Goal: Feedback & Contribution: Leave review/rating

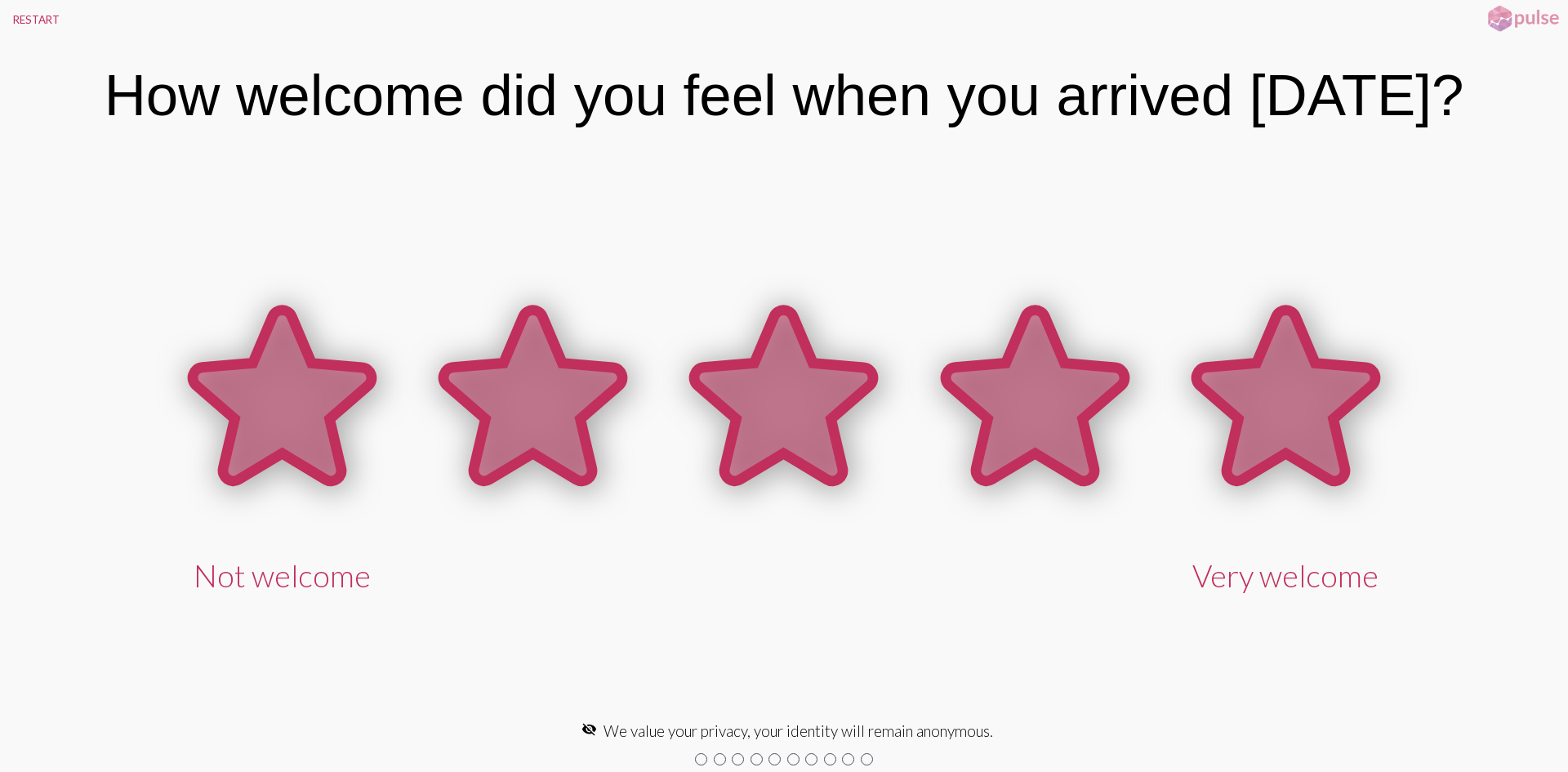
click at [1283, 395] on icon at bounding box center [1286, 395] width 179 height 171
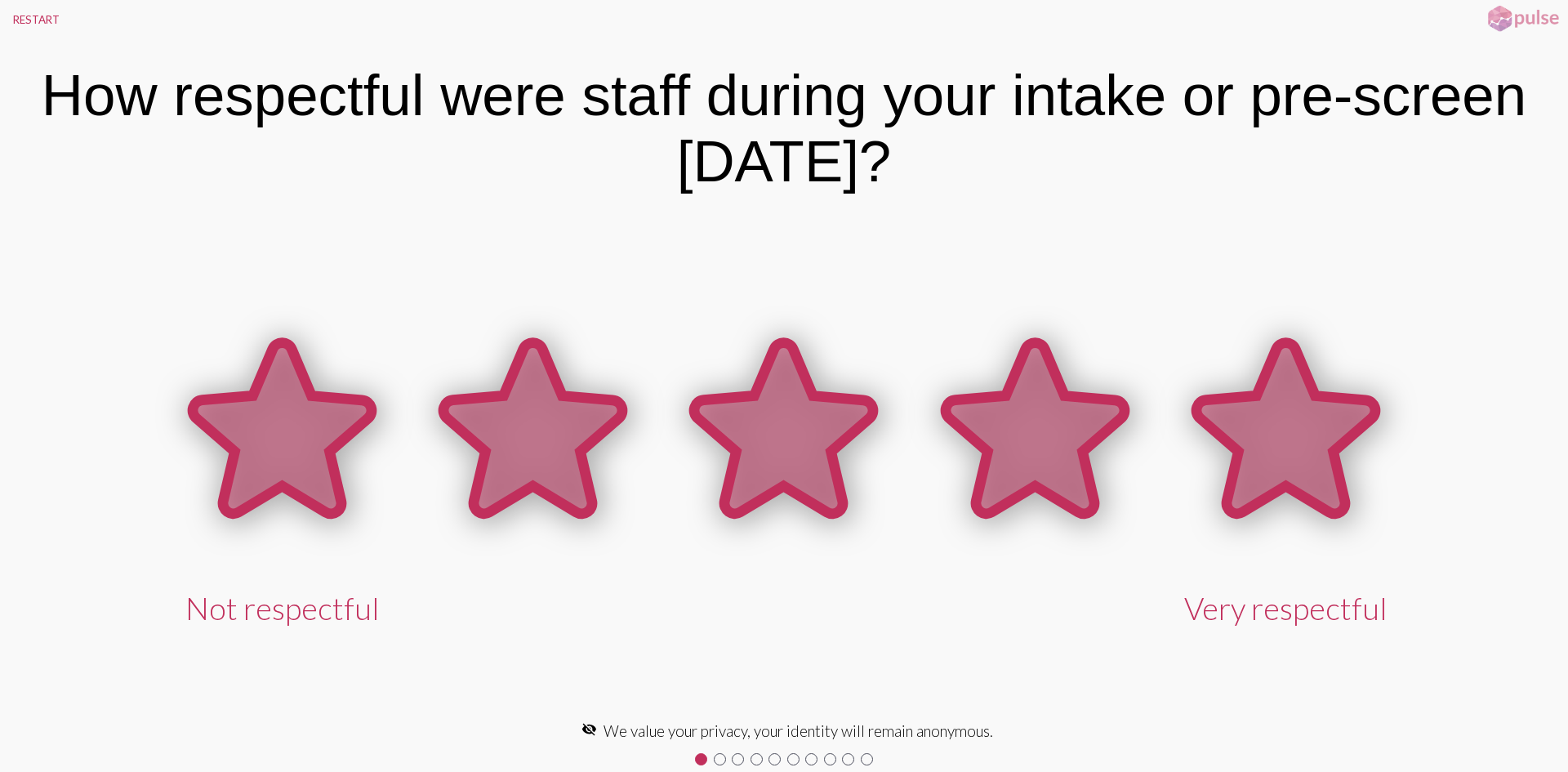
click at [1234, 440] on icon at bounding box center [1286, 428] width 179 height 171
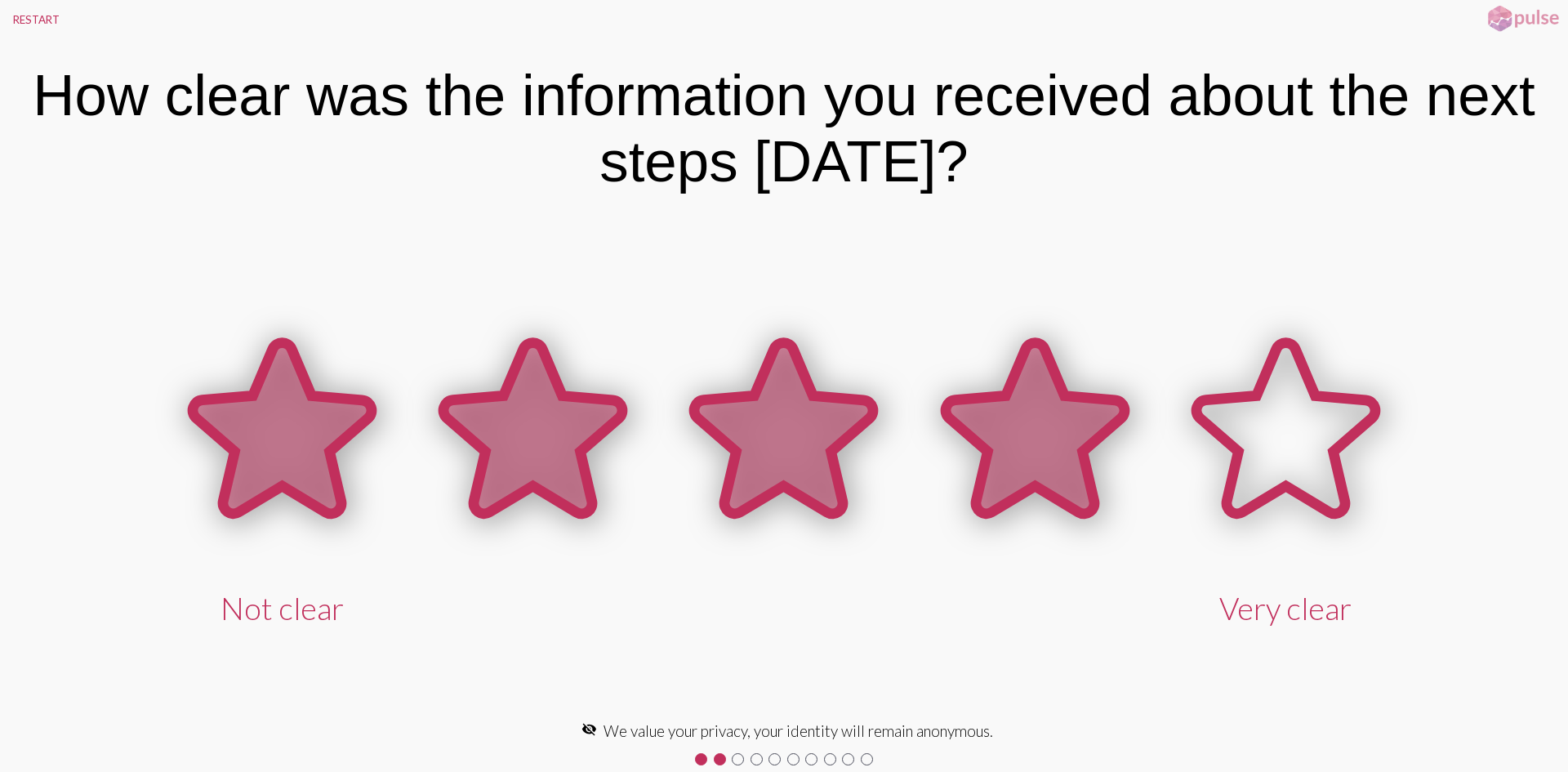
click at [1065, 462] on icon at bounding box center [1035, 428] width 179 height 171
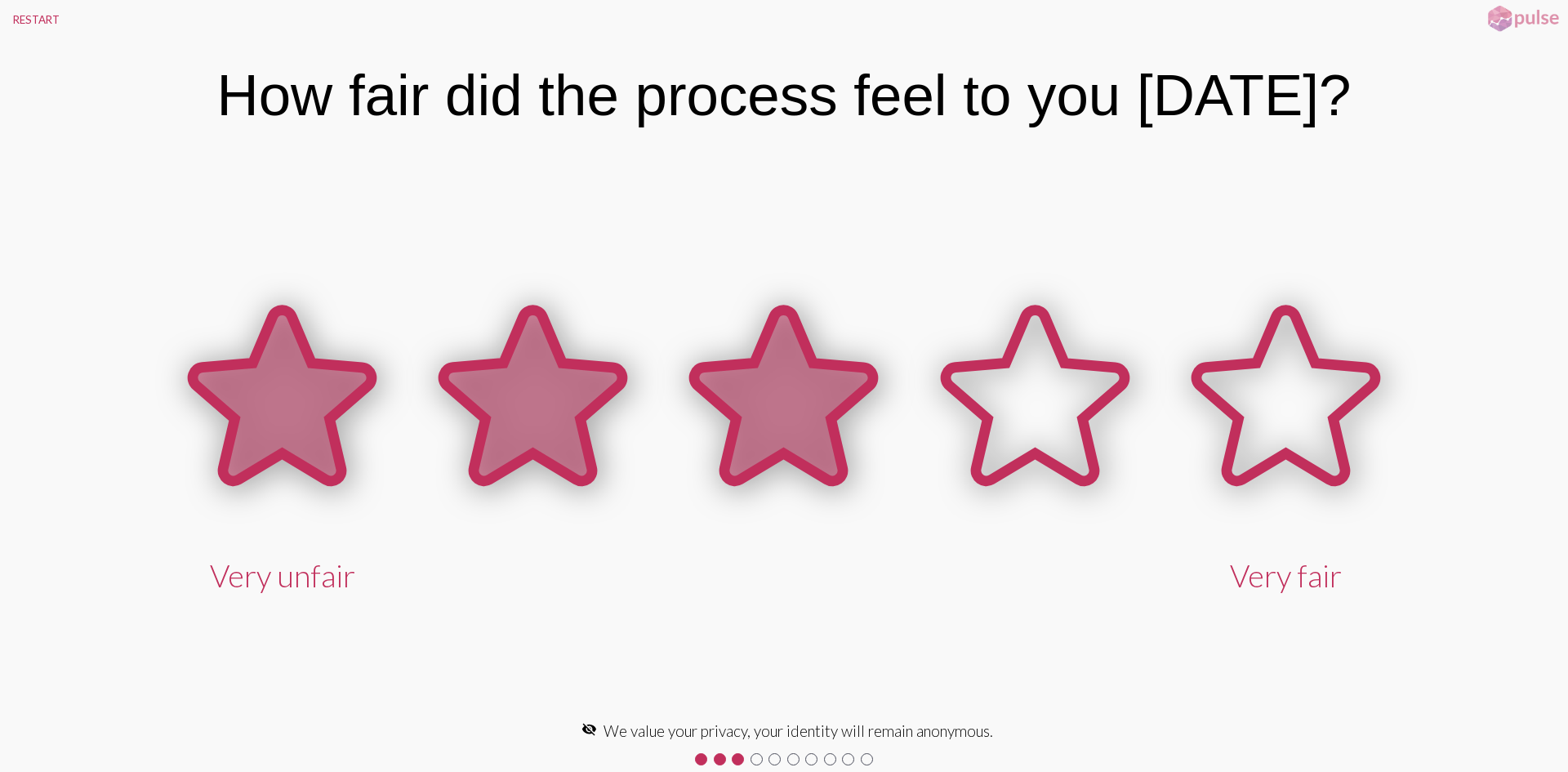
click at [741, 370] on icon at bounding box center [783, 395] width 179 height 171
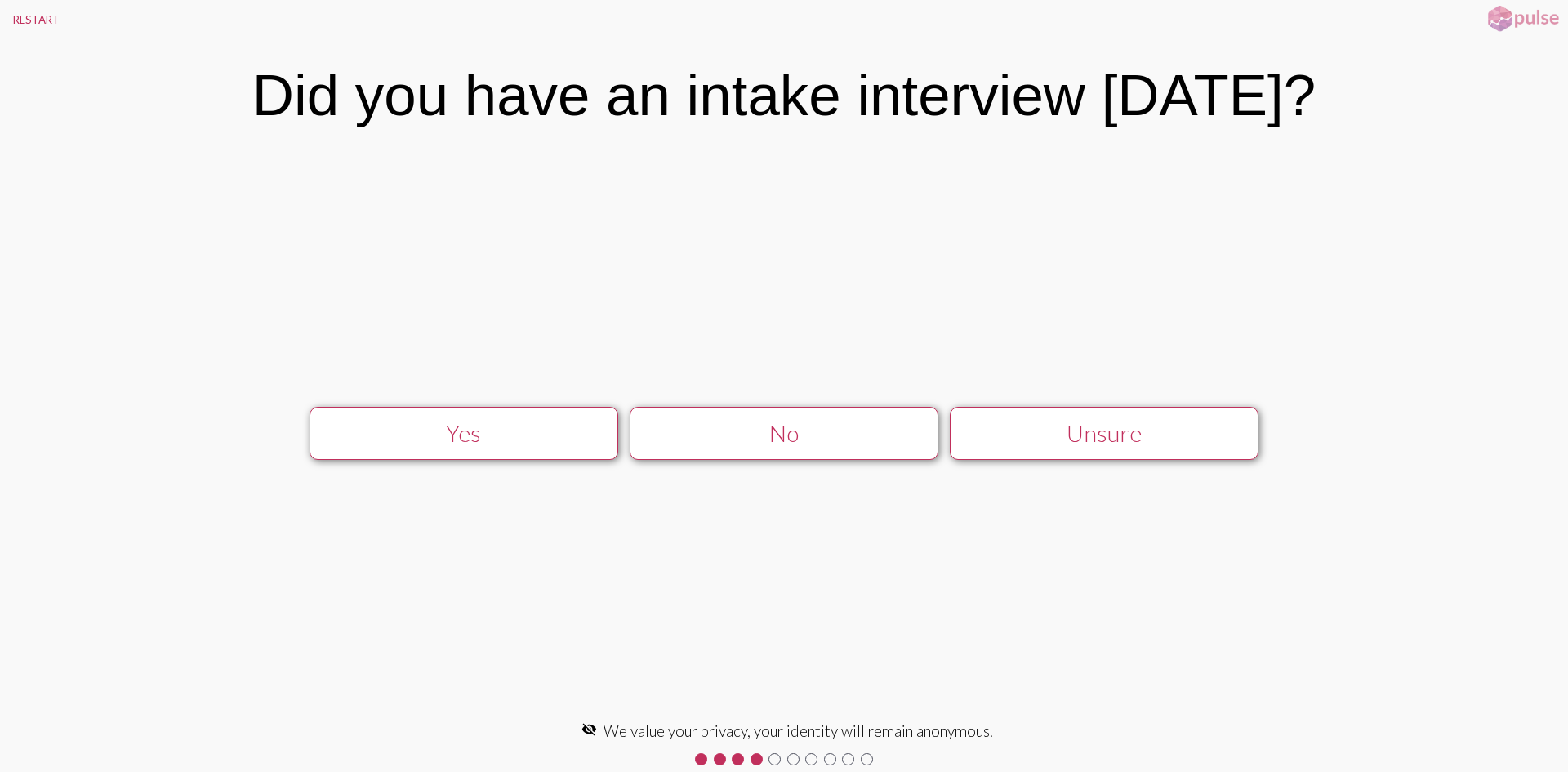
click at [878, 427] on div "No" at bounding box center [784, 433] width 276 height 28
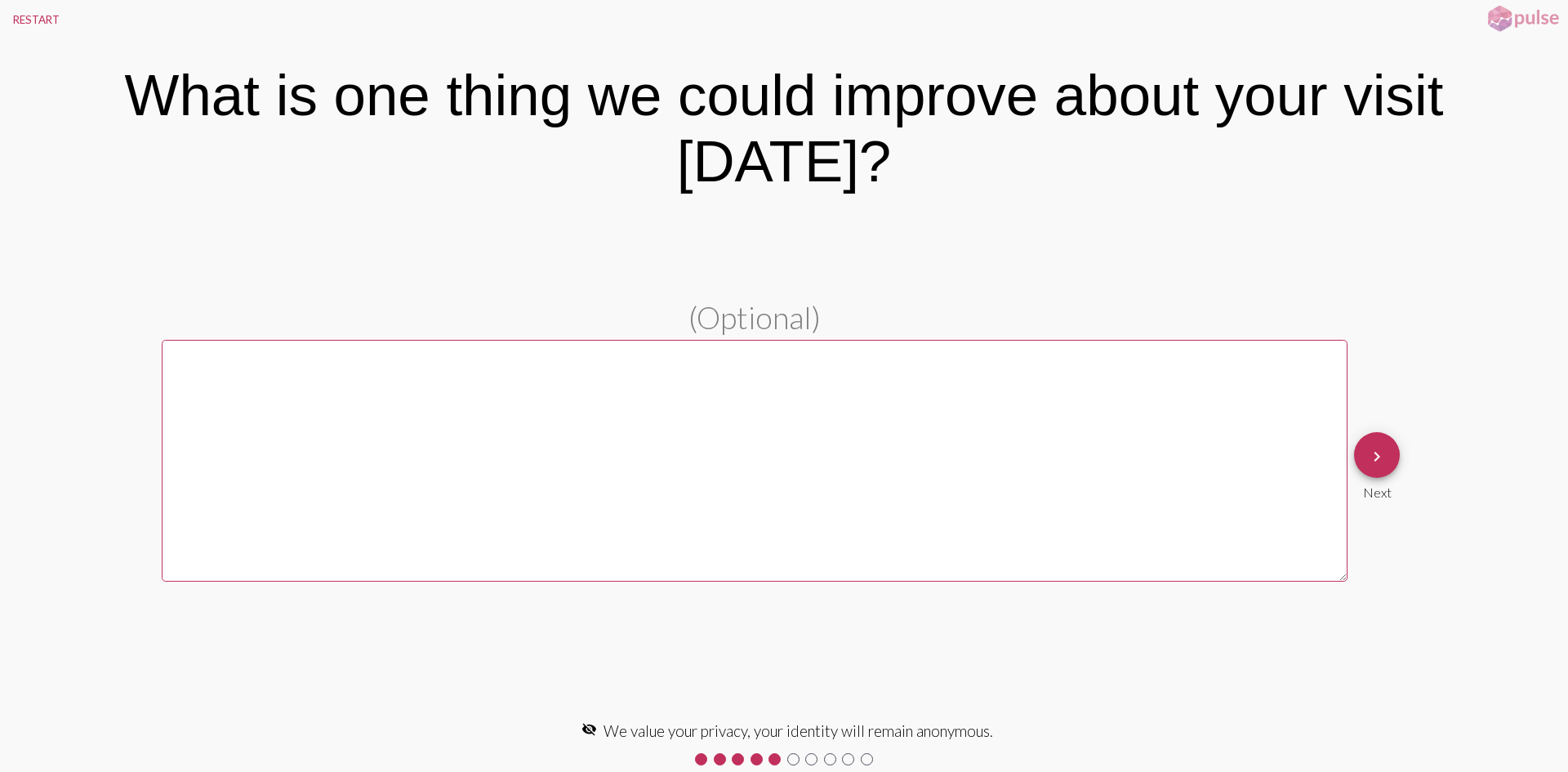
click at [1380, 447] on mat-icon "keyboard_arrow_right" at bounding box center [1377, 456] width 19 height 19
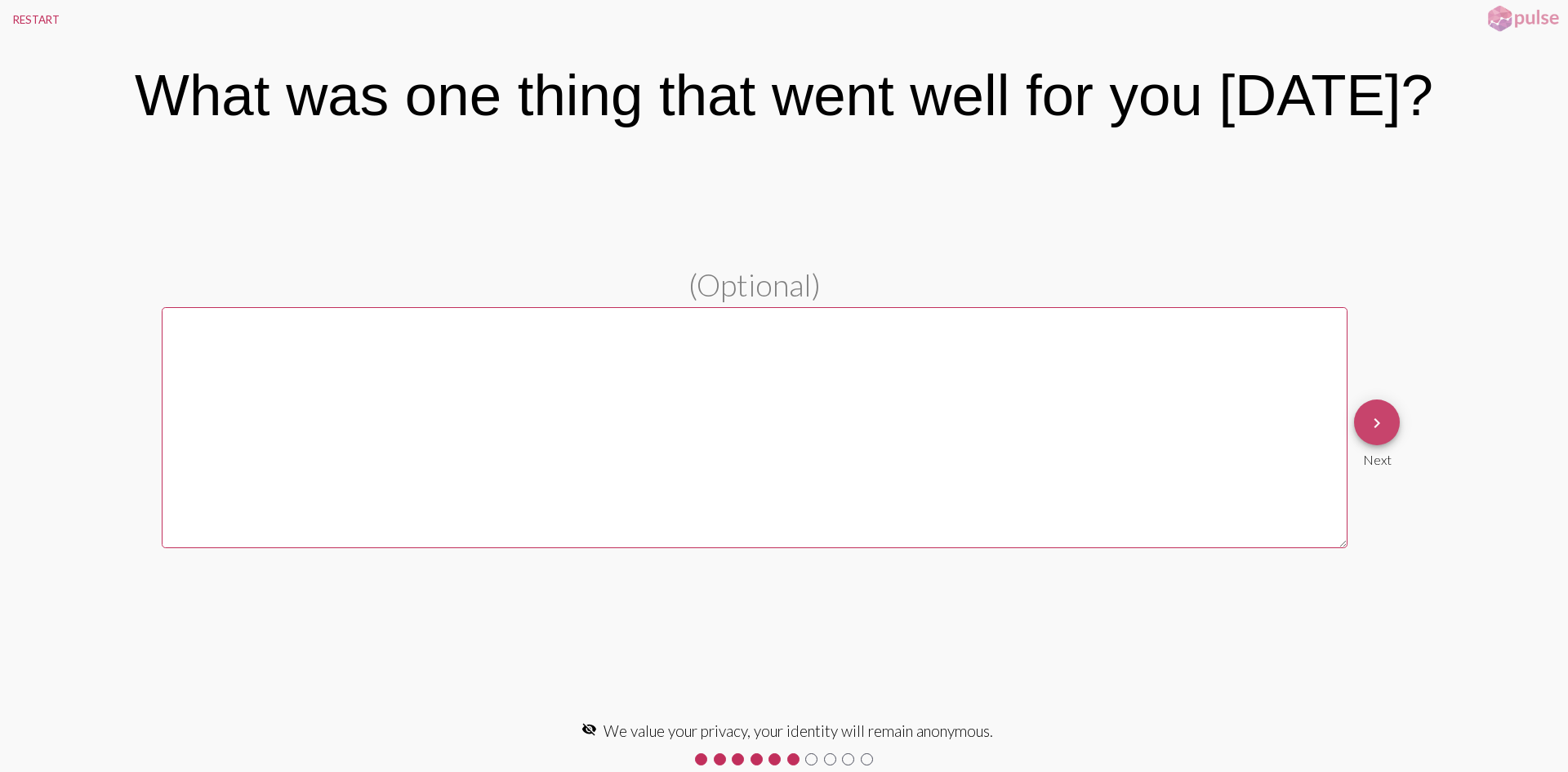
click at [1380, 424] on mat-icon "keyboard_arrow_right" at bounding box center [1377, 422] width 19 height 19
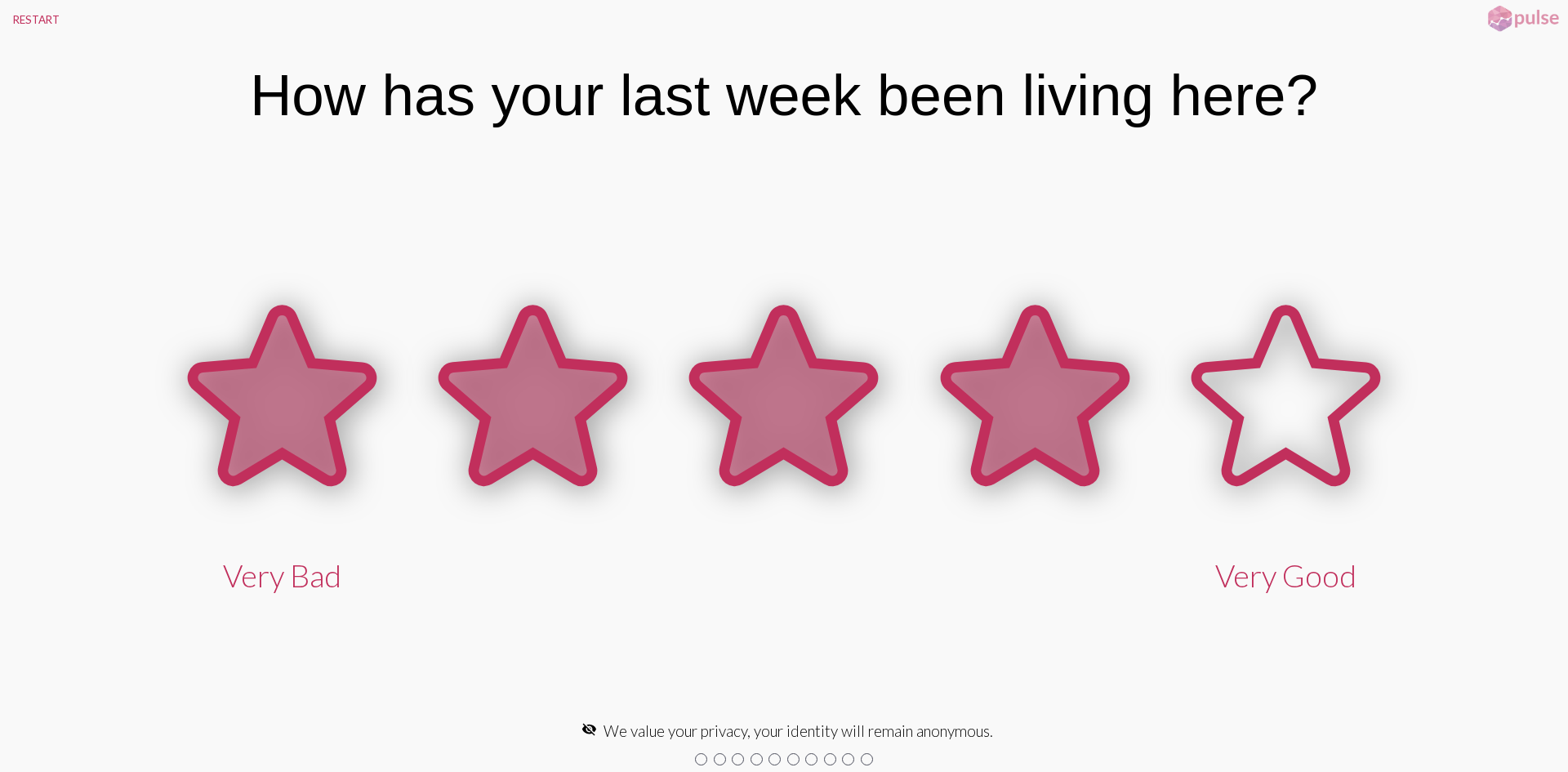
click at [1026, 410] on icon at bounding box center [1035, 395] width 179 height 171
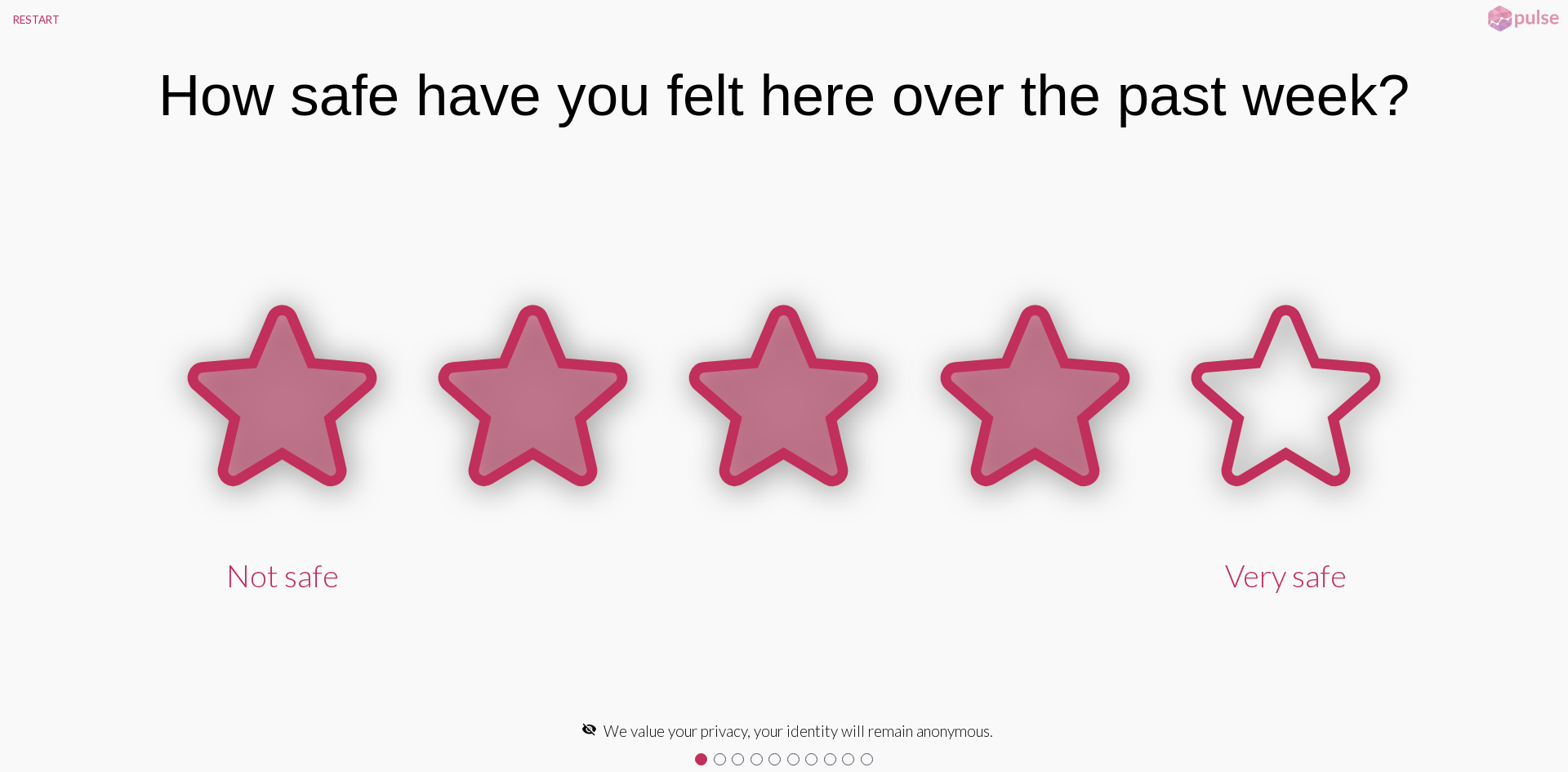
click at [1025, 411] on icon at bounding box center [1035, 395] width 179 height 171
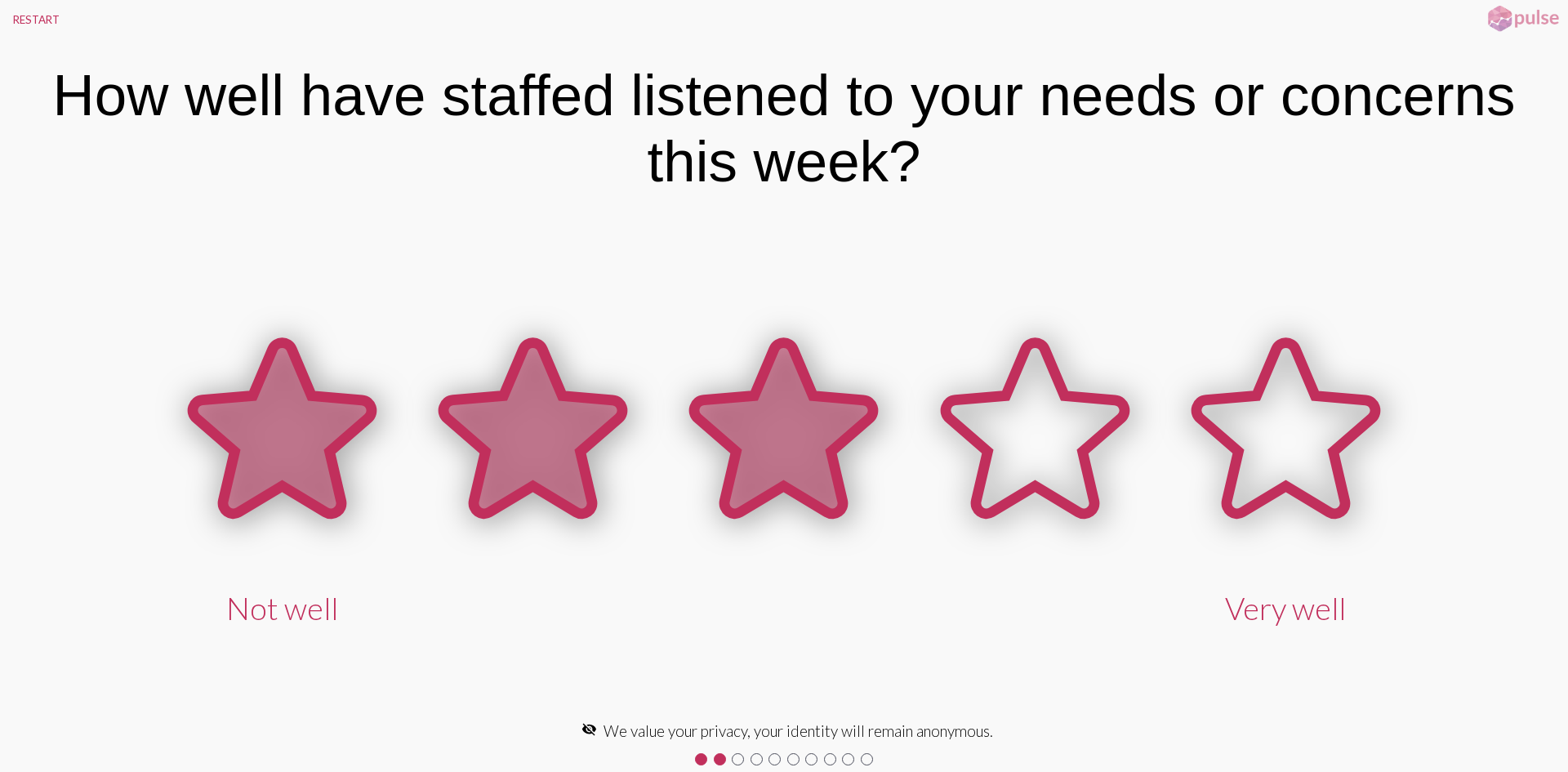
click at [724, 392] on icon at bounding box center [784, 431] width 251 height 251
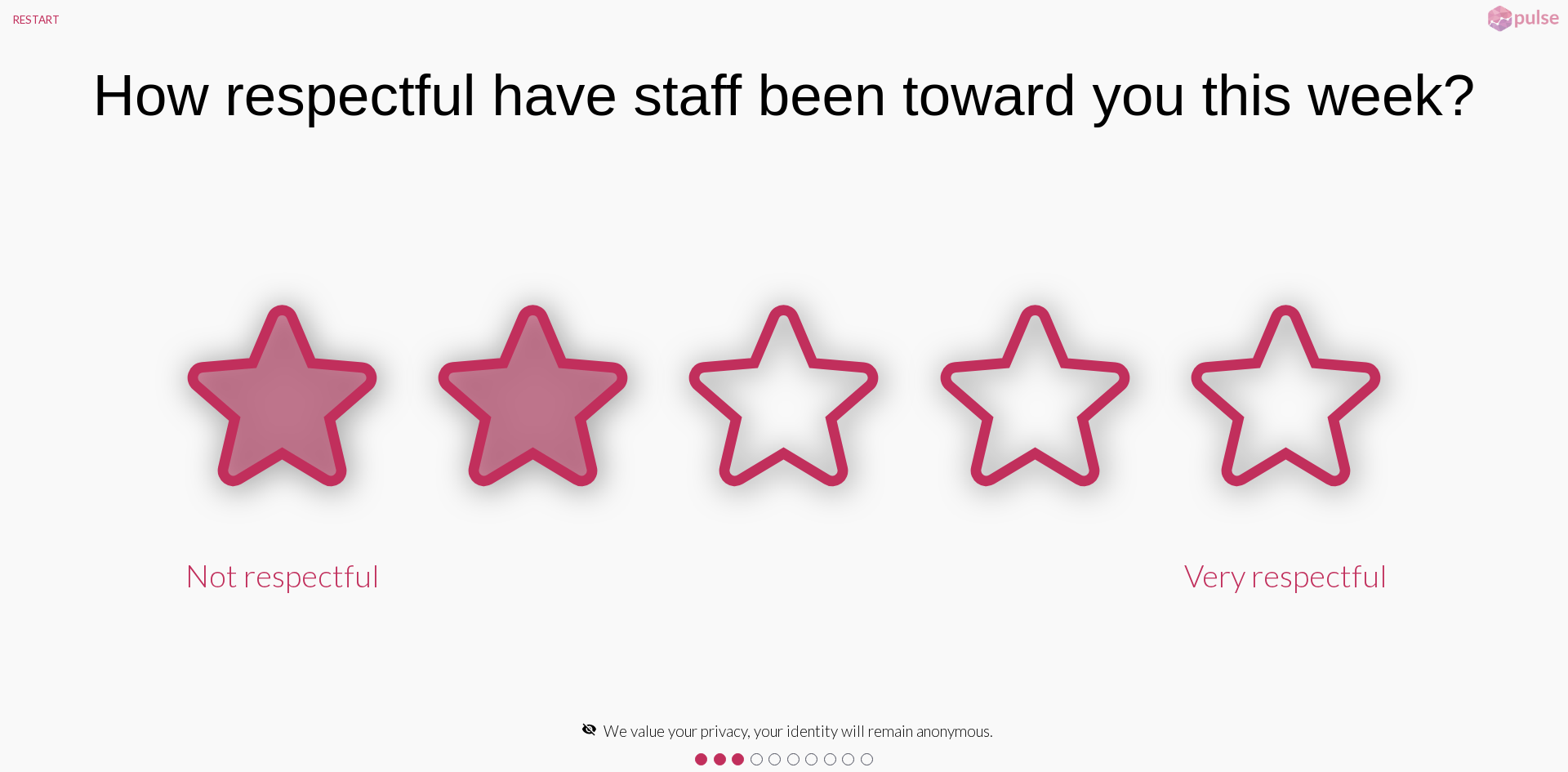
click at [519, 406] on icon at bounding box center [532, 395] width 179 height 171
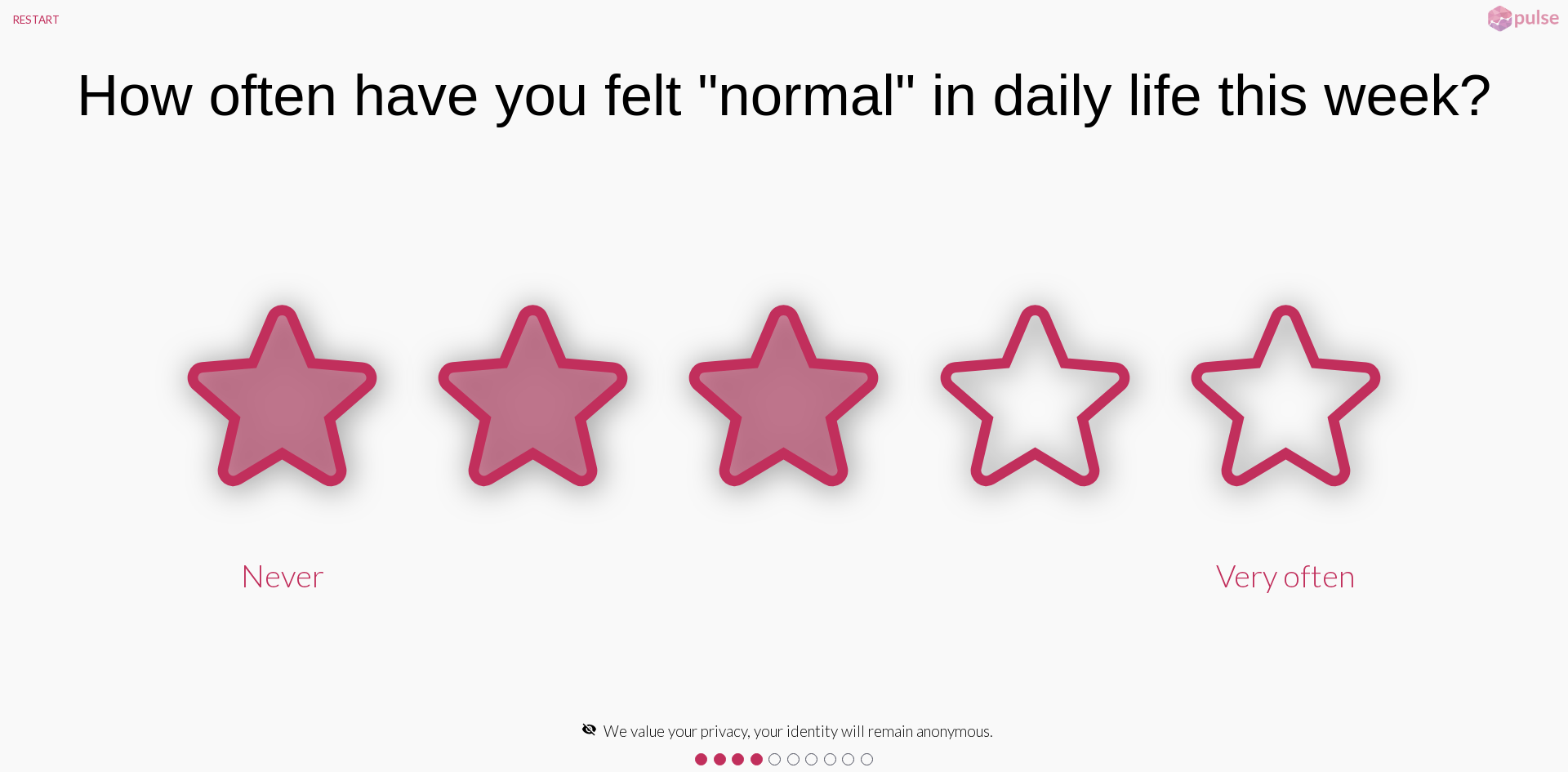
click at [801, 393] on icon at bounding box center [783, 395] width 179 height 171
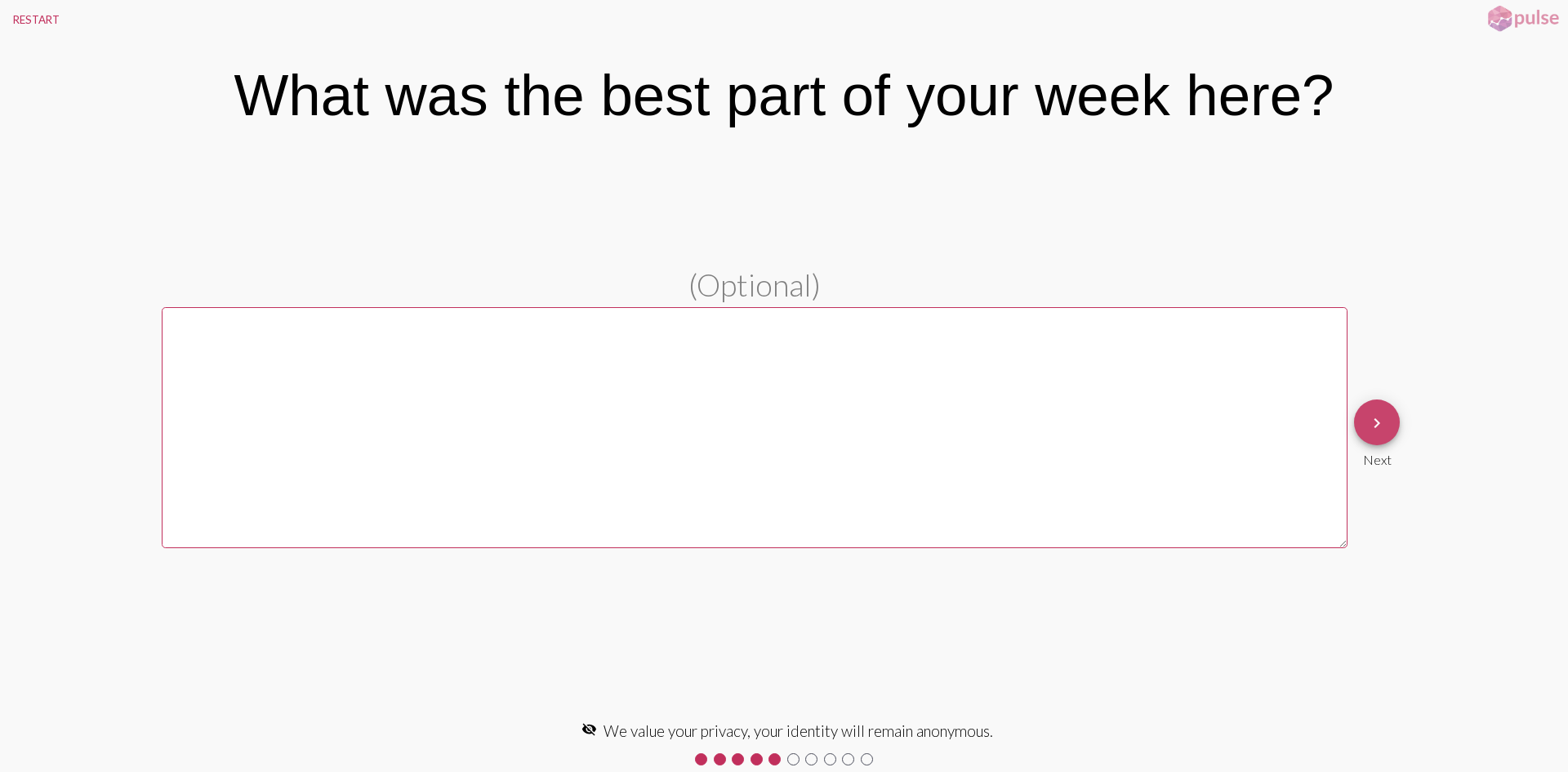
click at [1385, 417] on mat-icon "keyboard_arrow_right" at bounding box center [1377, 422] width 19 height 19
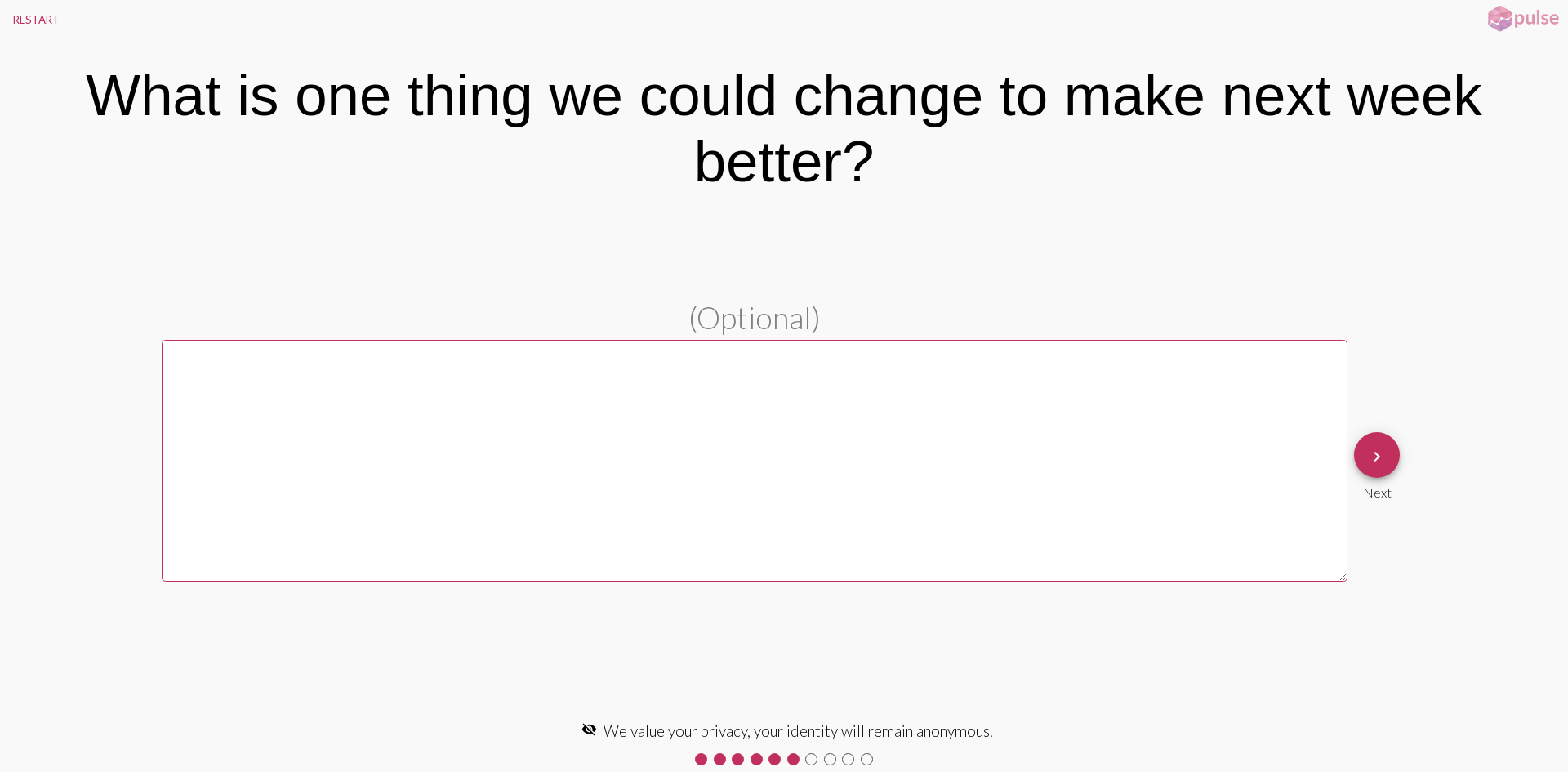
click at [1375, 453] on mat-icon "keyboard_arrow_right" at bounding box center [1377, 456] width 19 height 19
